Goal: Task Accomplishment & Management: Complete application form

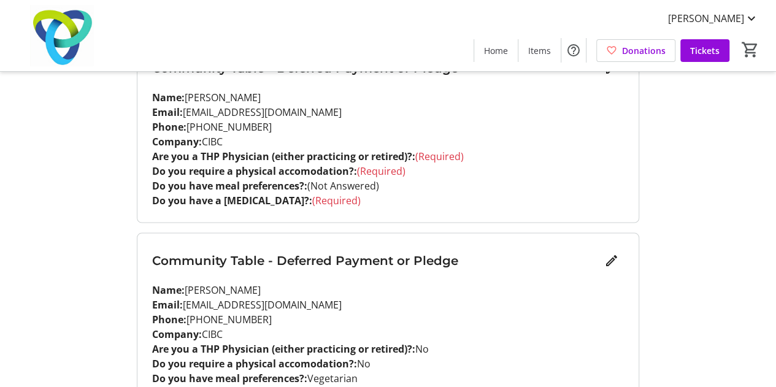
scroll to position [1126, 0]
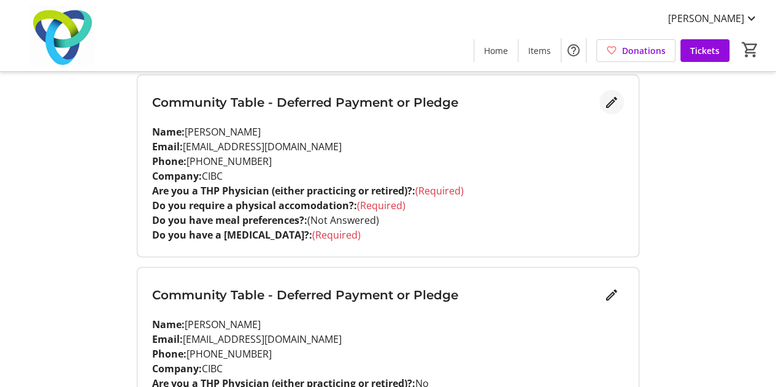
click at [607, 101] on mat-icon "Edit" at bounding box center [611, 101] width 15 height 15
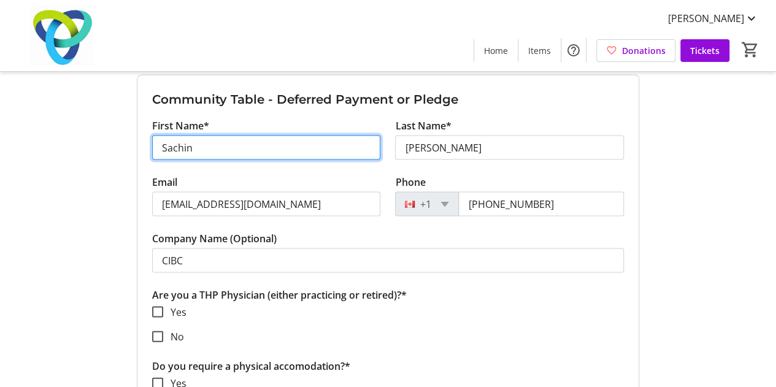
drag, startPoint x: 215, startPoint y: 138, endPoint x: 104, endPoint y: 136, distance: 111.1
click at [104, 136] on div "My Event Tickets Here you can enter guest details for each ticket. Purchased ti…" at bounding box center [388, 255] width 776 height 2763
type input "Kapil"
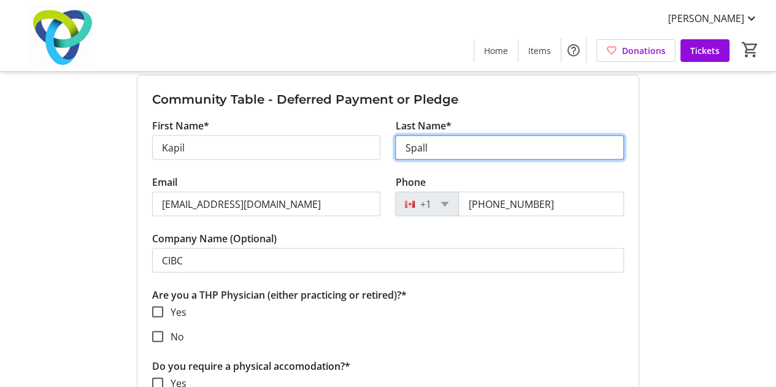
type input "Spall"
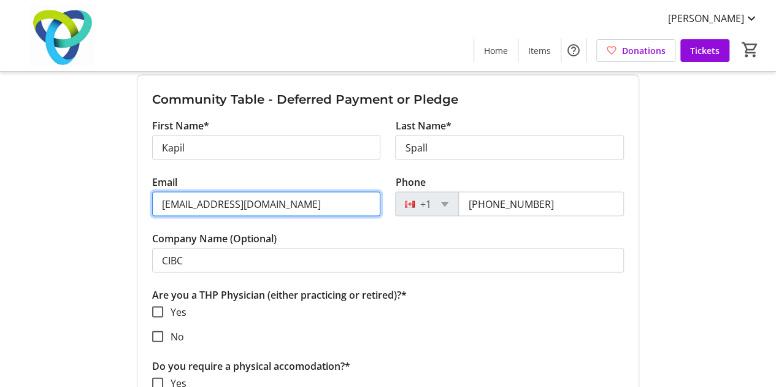
paste input "kapil.spall1"
type input "kapil.spall1@cibc.com"
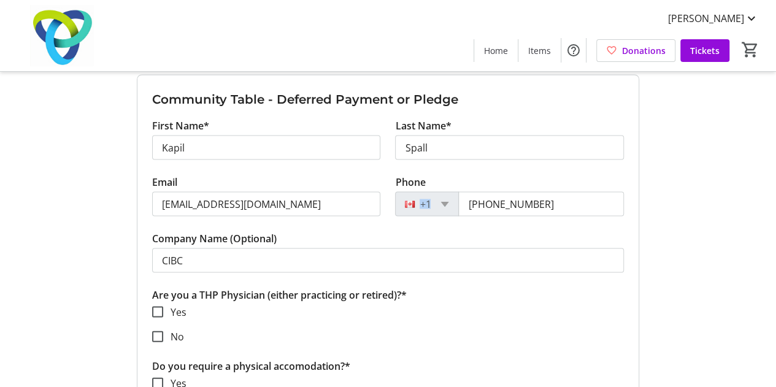
drag, startPoint x: 775, startPoint y: 172, endPoint x: 777, endPoint y: 204, distance: 31.3
click at [643, 204] on html "Sachin Kapoor Home Items Donations Tickets 0 Home Items Donations Tickets My Ev…" at bounding box center [388, 255] width 776 height 2763
click at [643, 205] on div "My Event Tickets Here you can enter guest details for each ticket. Purchased ti…" at bounding box center [388, 255] width 776 height 2763
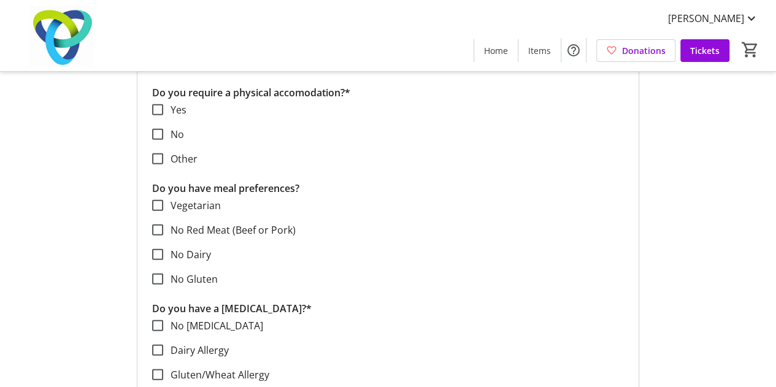
scroll to position [1396, 0]
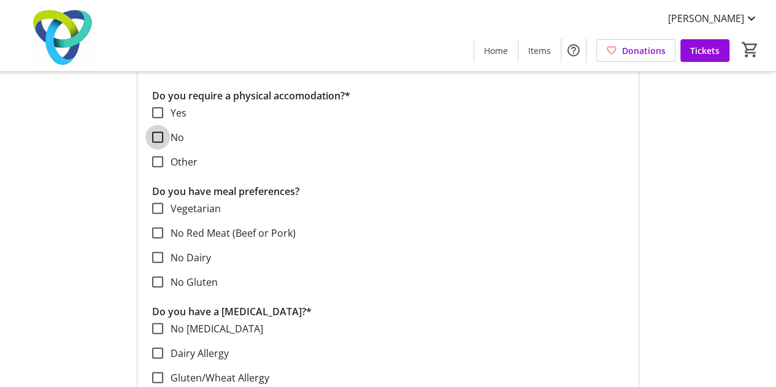
click at [154, 134] on input "No" at bounding box center [157, 137] width 11 height 11
checkbox input "true"
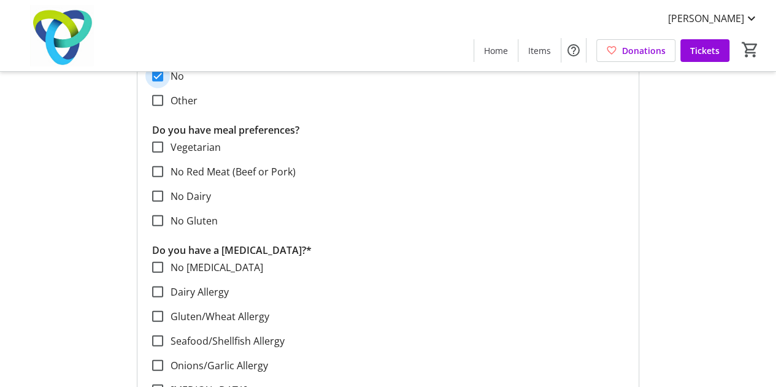
scroll to position [1580, 0]
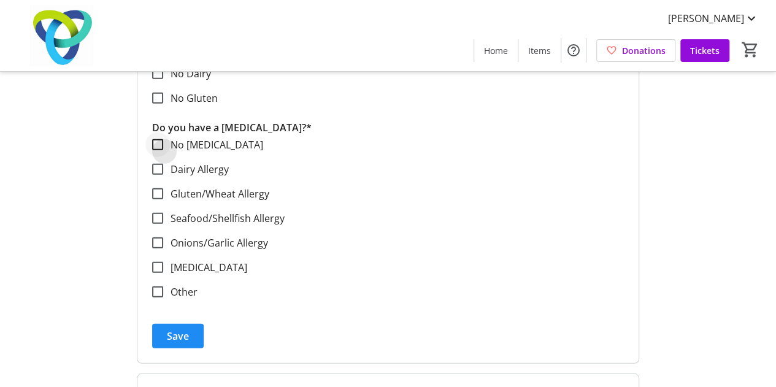
click at [163, 139] on div at bounding box center [157, 144] width 29 height 29
checkbox input "true"
